Goal: Task Accomplishment & Management: Use online tool/utility

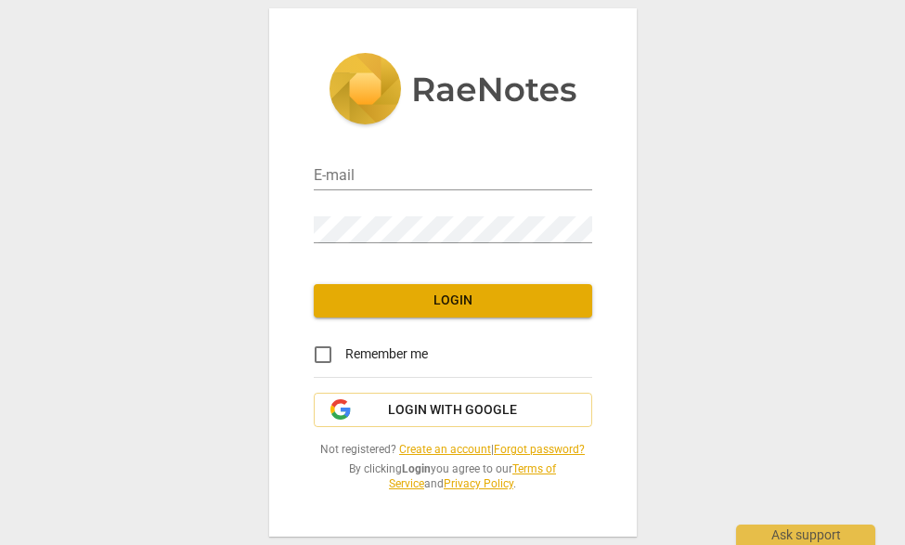
click at [445, 194] on div "Password" at bounding box center [453, 220] width 278 height 53
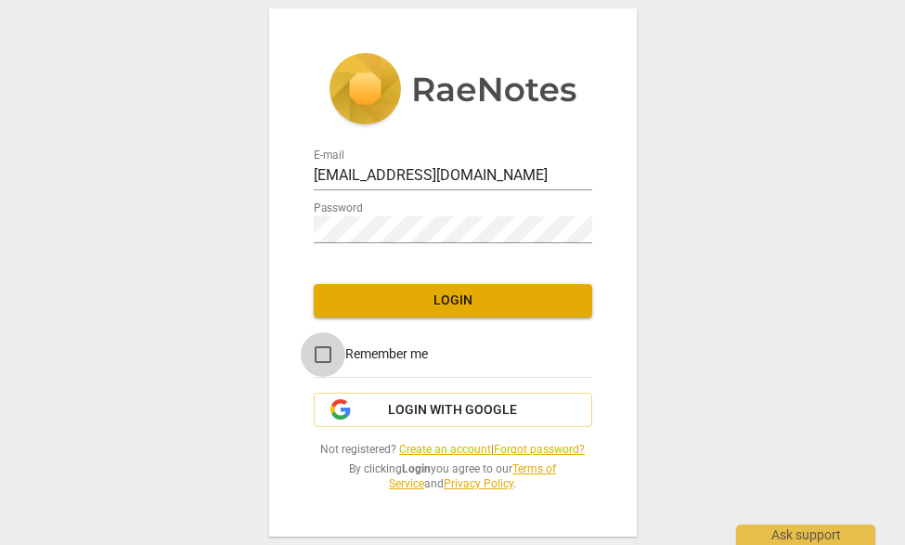
click at [324, 350] on input "Remember me" at bounding box center [323, 354] width 45 height 45
checkbox input "true"
click at [443, 307] on span "Login" at bounding box center [453, 300] width 249 height 19
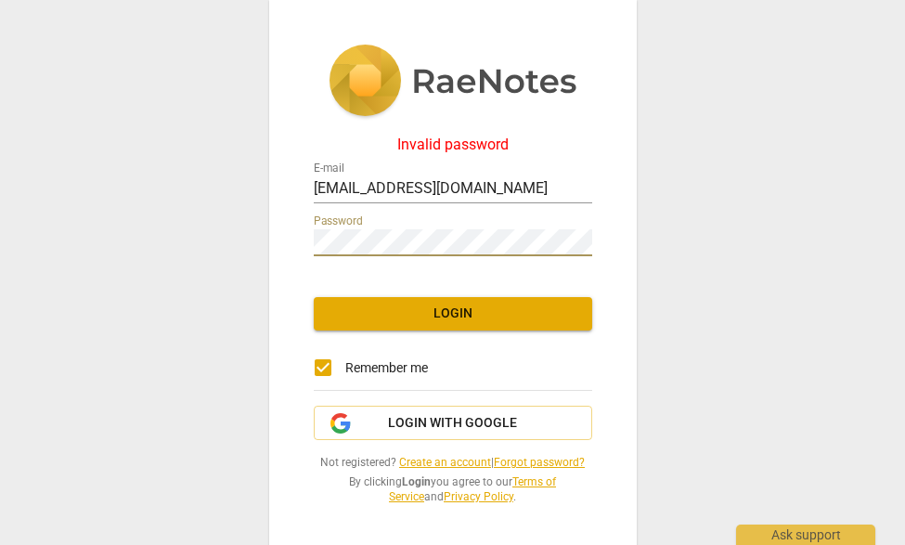
click at [500, 310] on span "Login" at bounding box center [453, 313] width 249 height 19
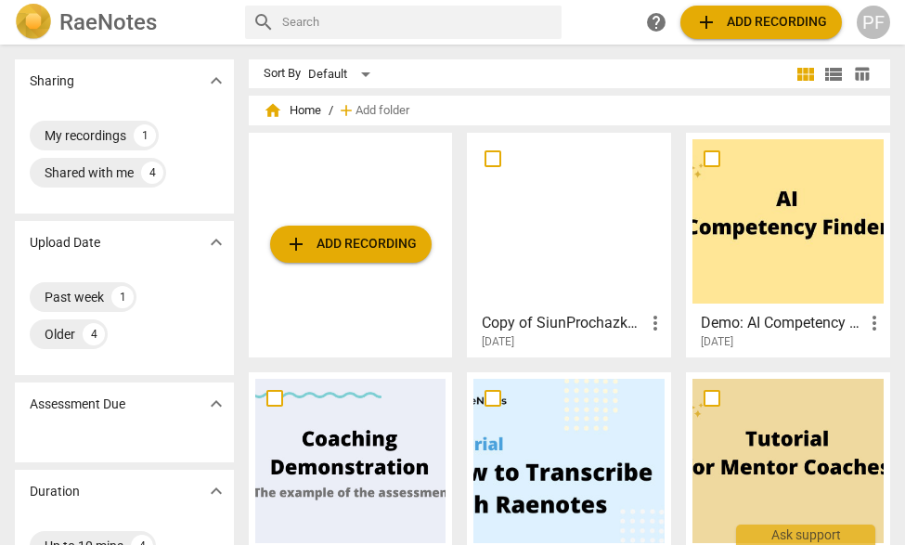
click at [342, 243] on span "add Add recording" at bounding box center [351, 244] width 132 height 22
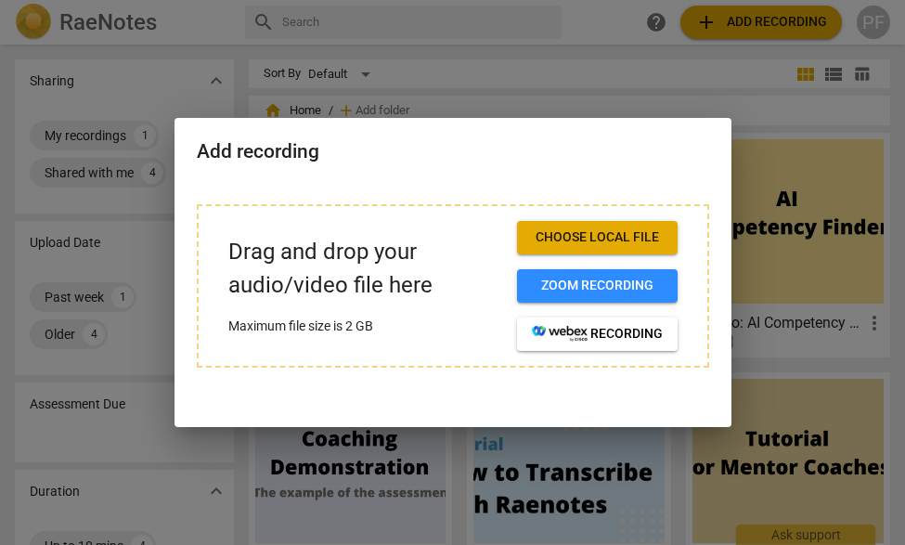
click at [586, 238] on span "Choose local file" at bounding box center [597, 237] width 131 height 19
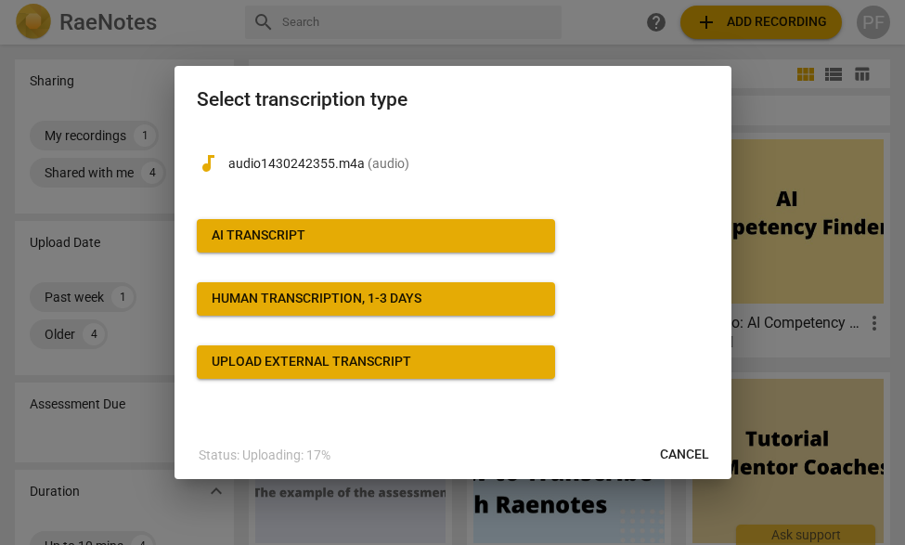
click at [690, 448] on span "Cancel" at bounding box center [684, 454] width 49 height 19
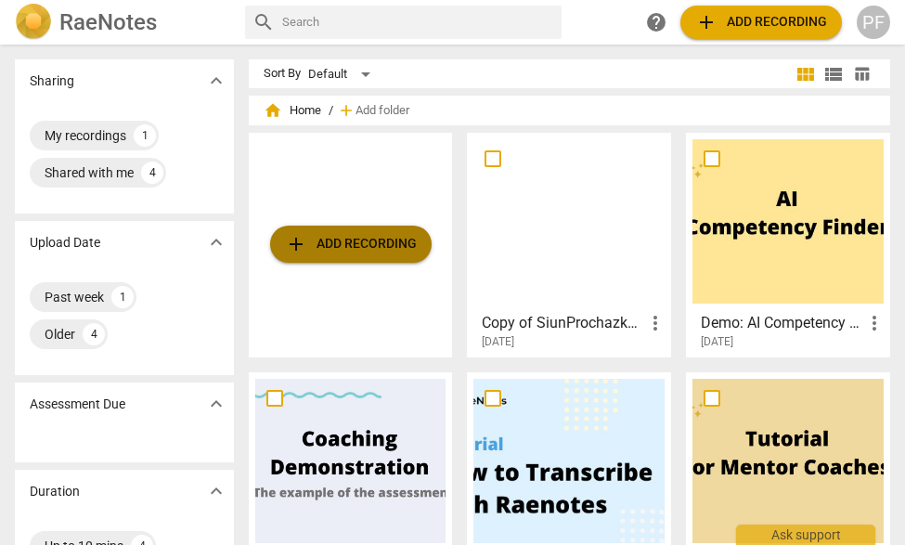
click at [347, 241] on span "add Add recording" at bounding box center [351, 244] width 132 height 22
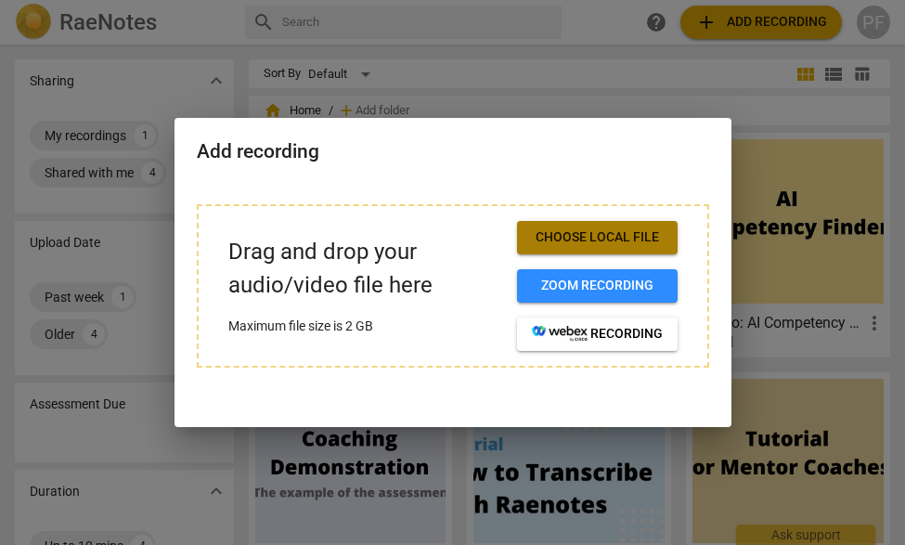
click at [595, 243] on span "Choose local file" at bounding box center [597, 237] width 131 height 19
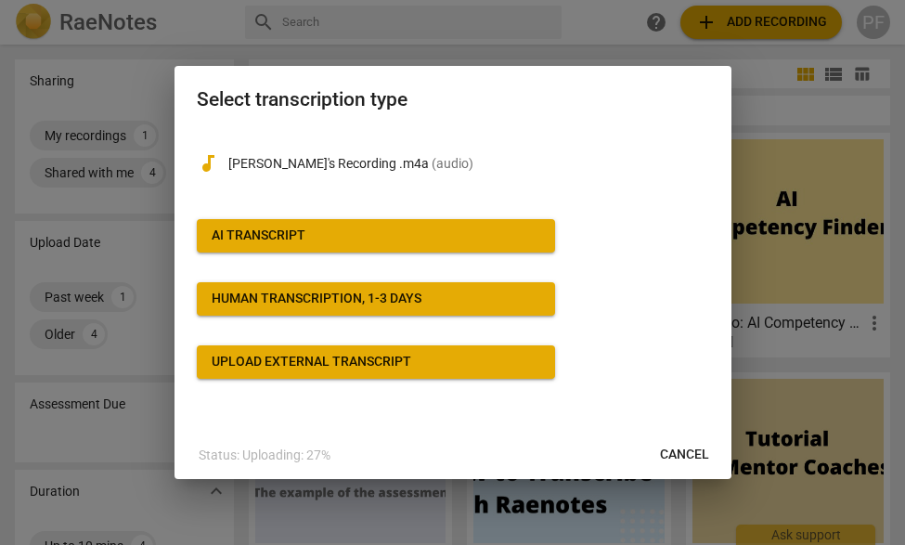
click at [432, 238] on span "AI Transcript" at bounding box center [376, 235] width 329 height 19
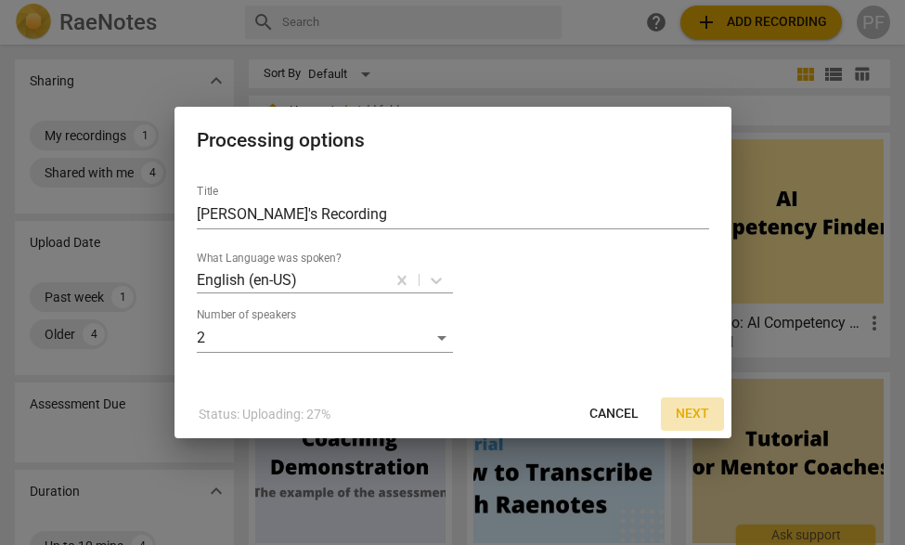
click at [695, 410] on span "Next" at bounding box center [692, 414] width 33 height 19
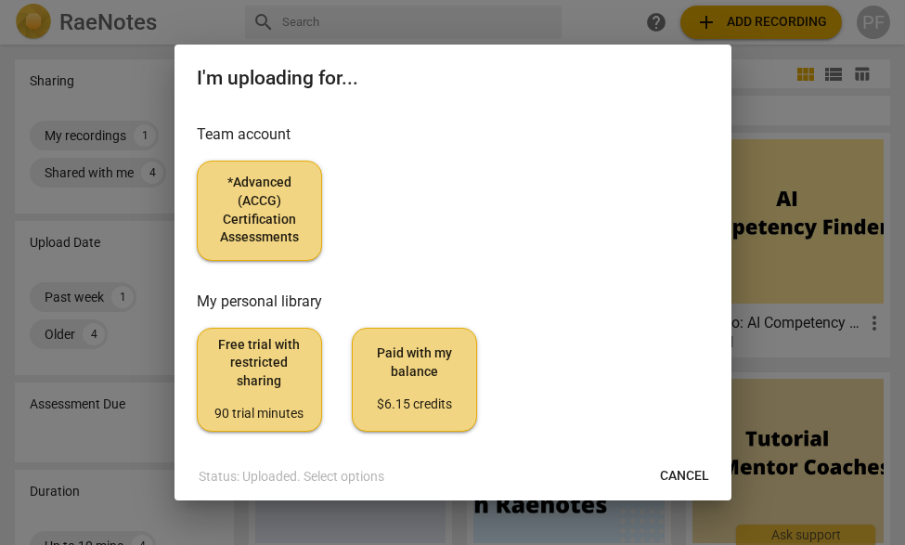
click at [278, 208] on span "*Advanced (ACCG) Certification Assessments" at bounding box center [260, 210] width 94 height 72
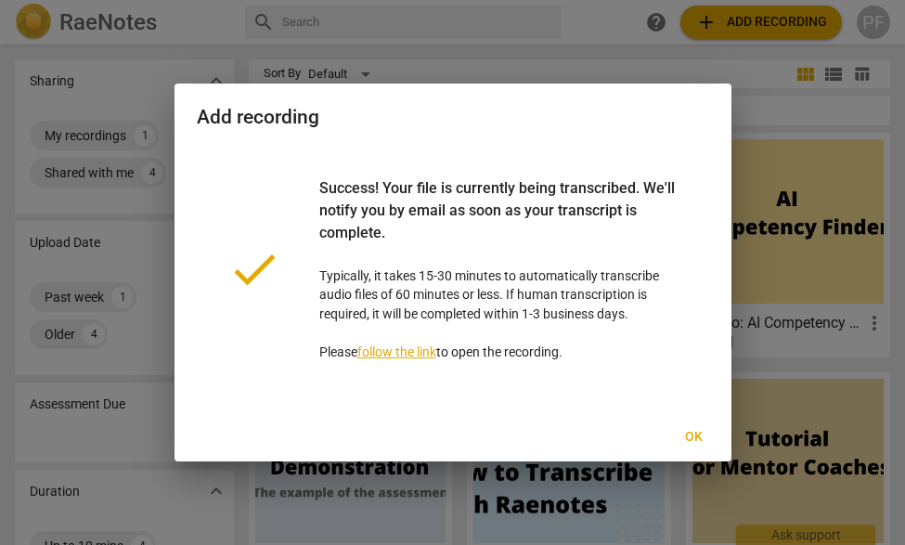
click at [694, 433] on span "Ok" at bounding box center [694, 437] width 30 height 19
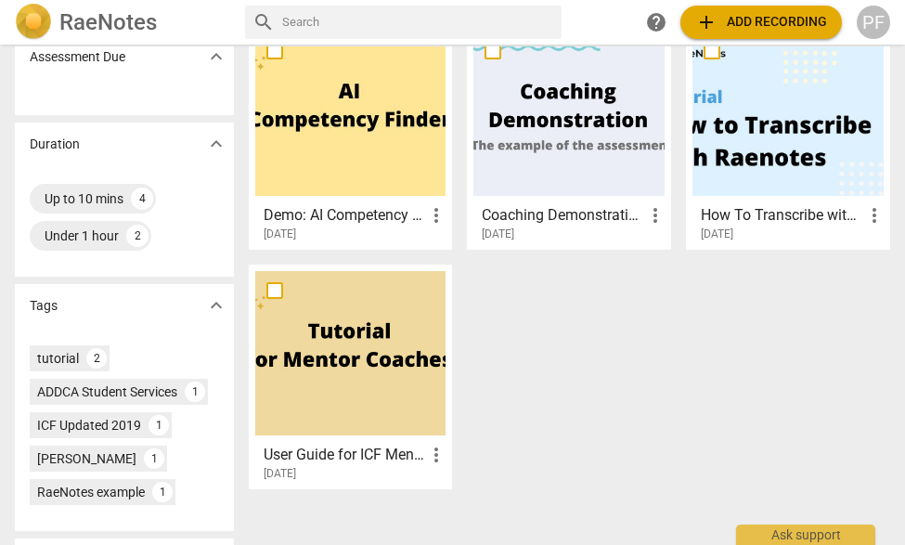
scroll to position [351, 0]
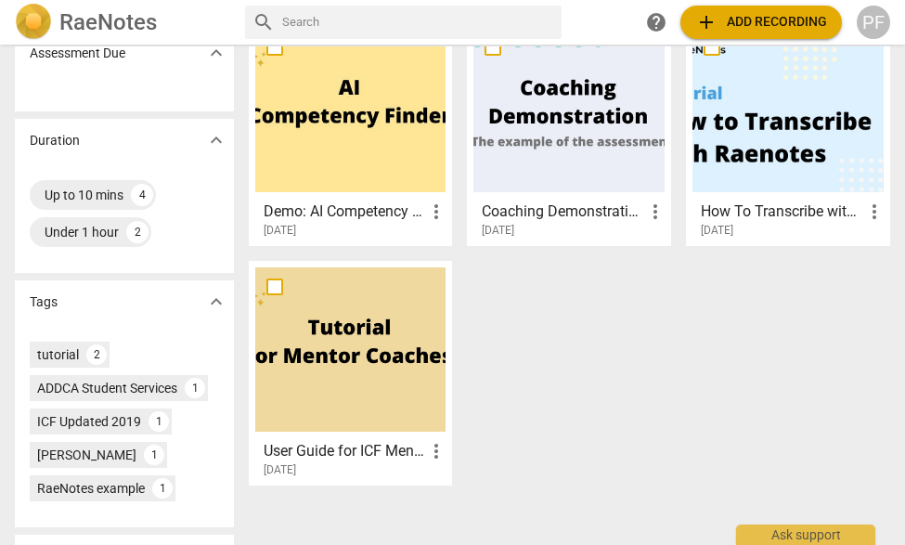
click at [317, 318] on div at bounding box center [350, 349] width 191 height 164
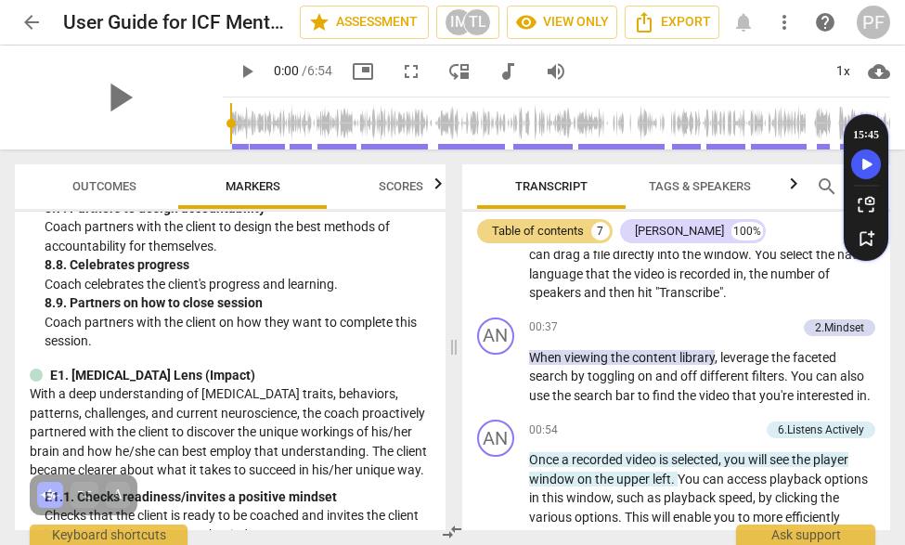
scroll to position [2677, 0]
